Goal: Task Accomplishment & Management: Use online tool/utility

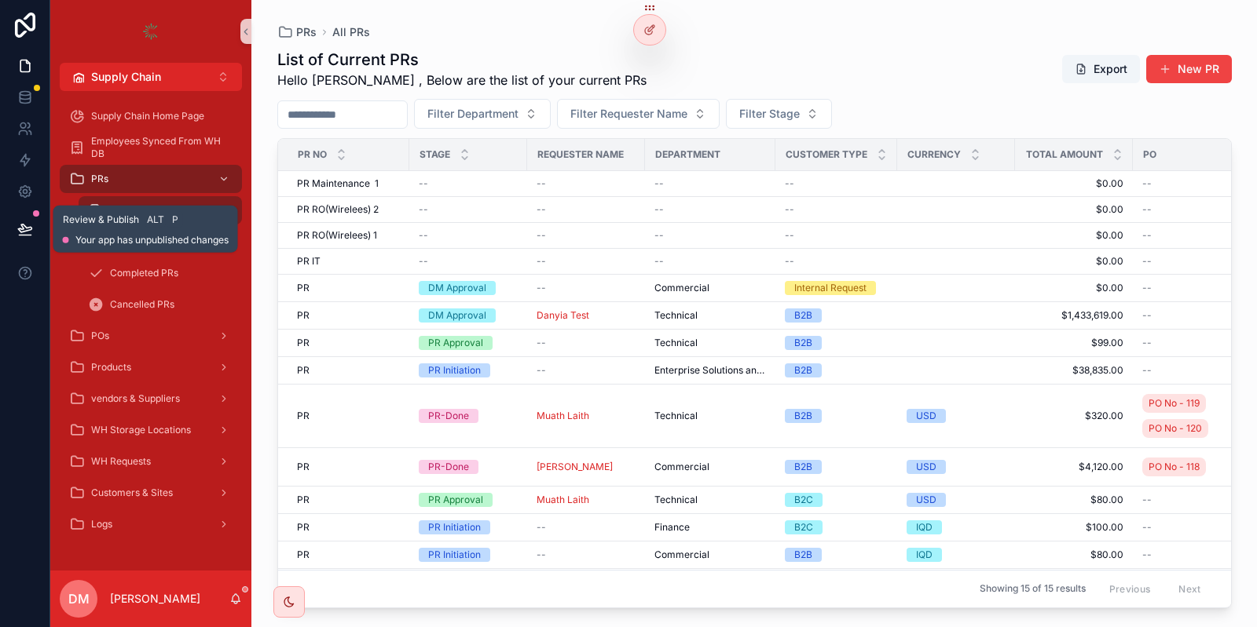
click at [38, 224] on button at bounding box center [25, 229] width 35 height 44
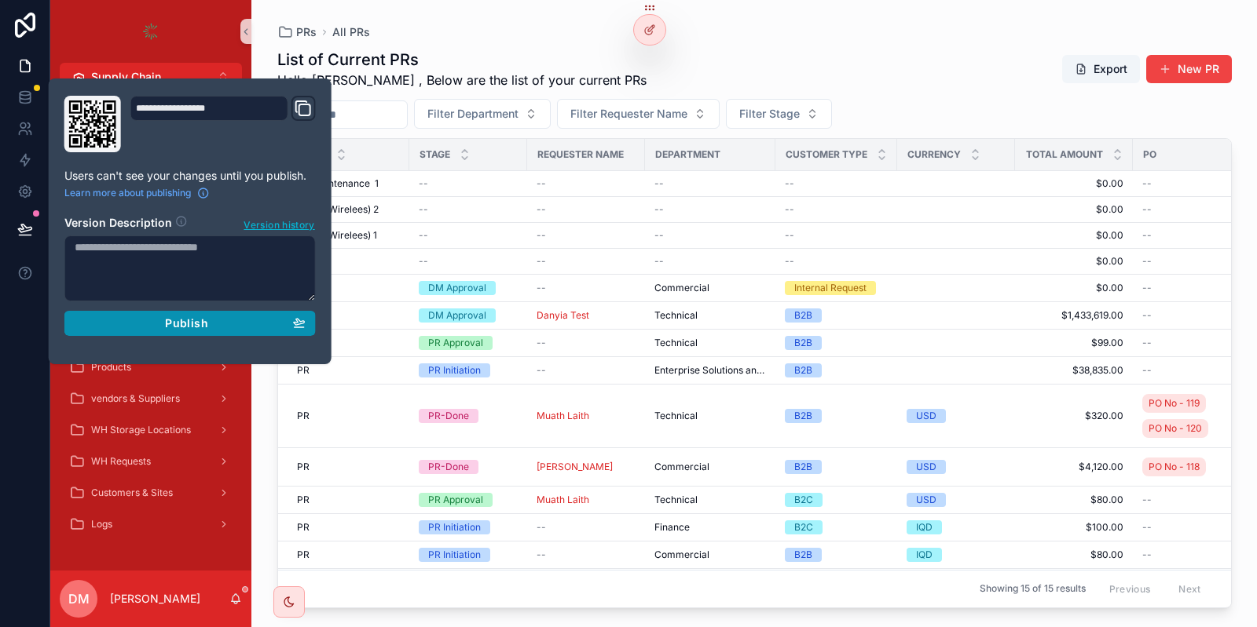
click at [150, 329] on div "Publish" at bounding box center [190, 323] width 231 height 14
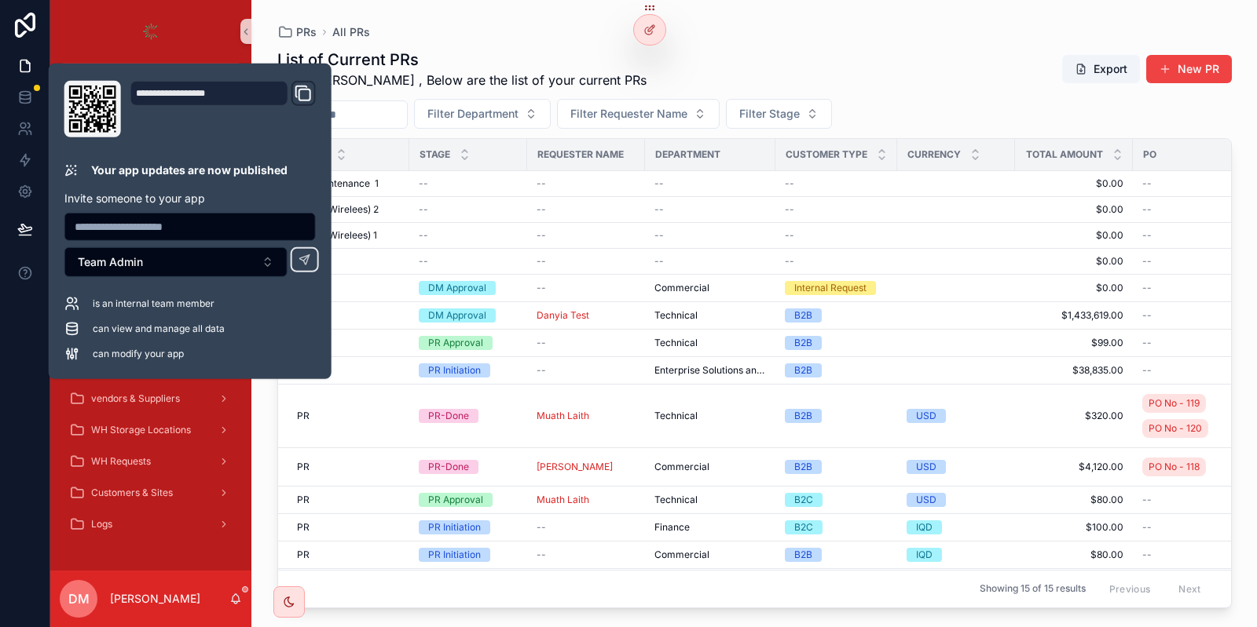
click at [756, 57] on div "List of Current PRs Hello [PERSON_NAME] , Below are the list of your current PR…" at bounding box center [754, 69] width 954 height 41
